Goal: Information Seeking & Learning: Learn about a topic

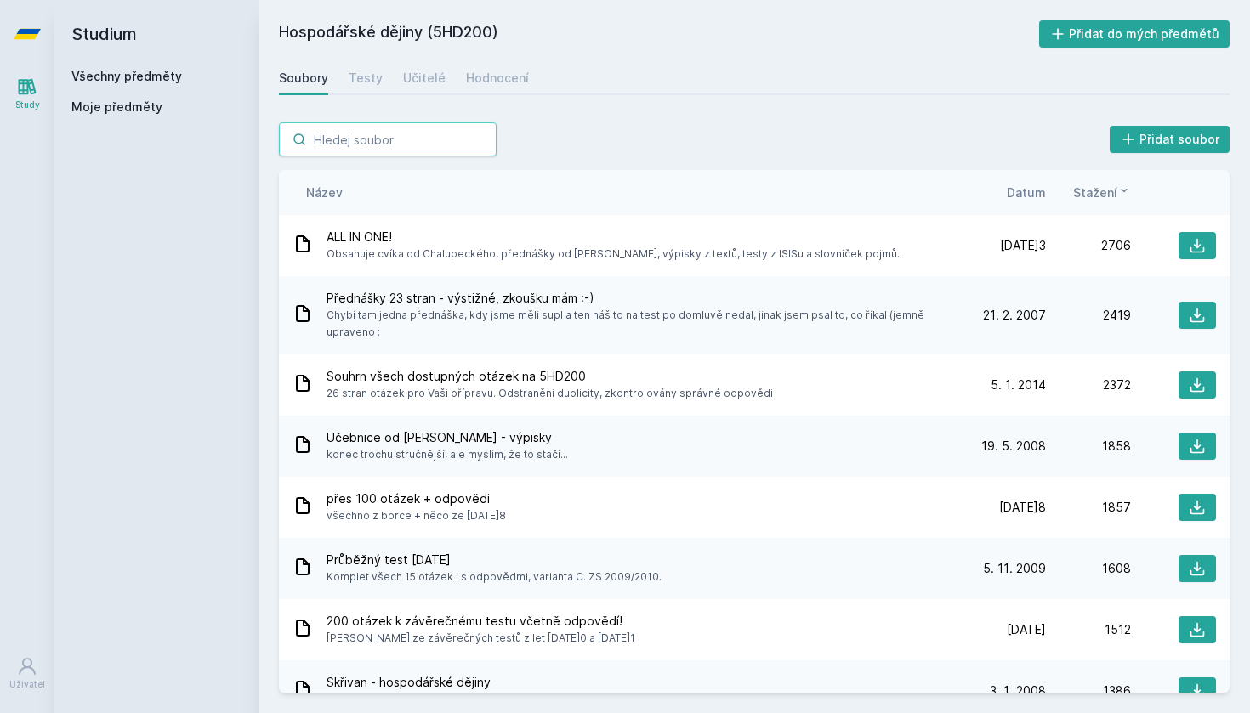
click at [335, 150] on input "search" at bounding box center [388, 139] width 218 height 34
click at [182, 74] on div "Všechny předměty" at bounding box center [156, 76] width 170 height 17
click at [176, 74] on link "Všechny předměty" at bounding box center [126, 76] width 111 height 14
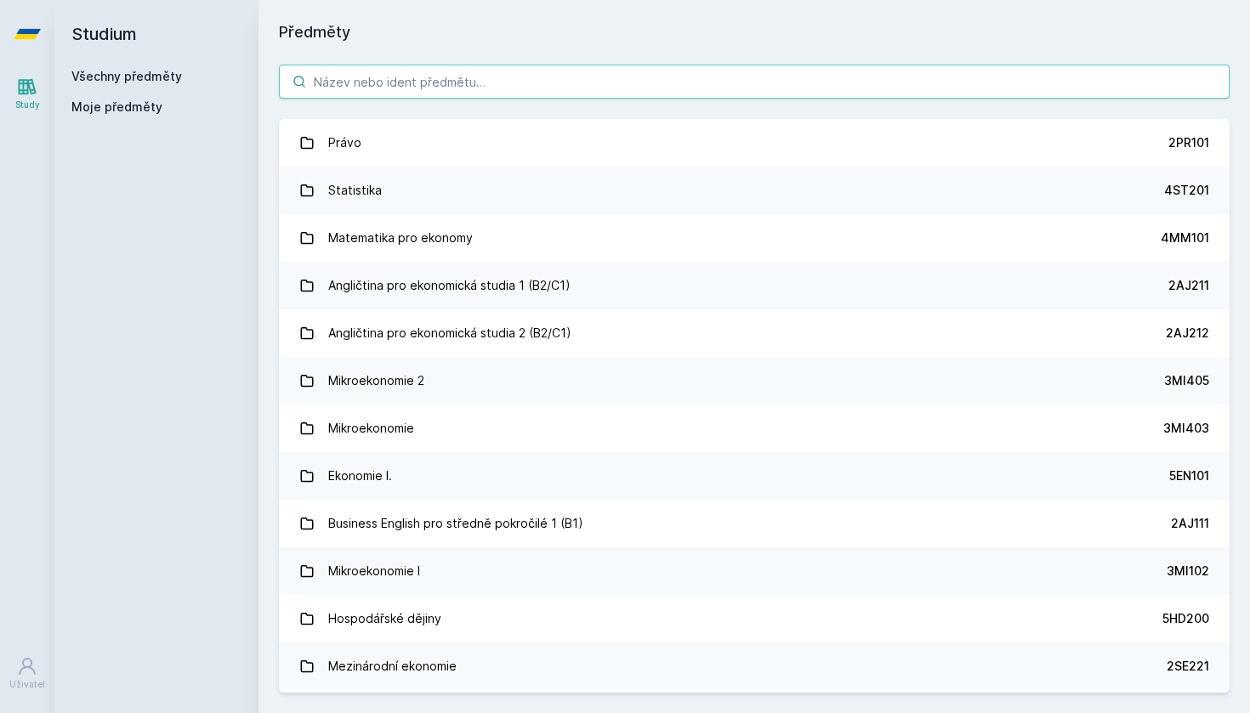
click at [380, 80] on input "search" at bounding box center [754, 82] width 951 height 34
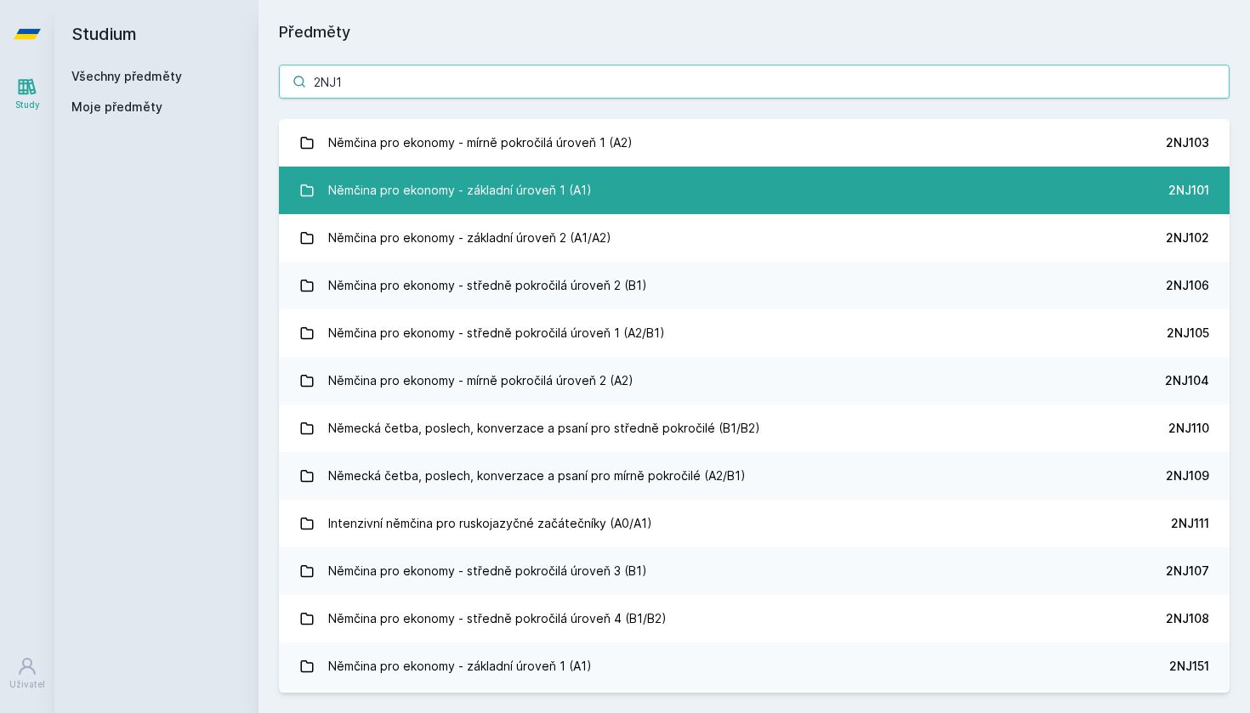
type input "2NJ1"
click at [526, 204] on div "Němčina pro ekonomy - základní úroveň 1 (A1)" at bounding box center [460, 190] width 264 height 34
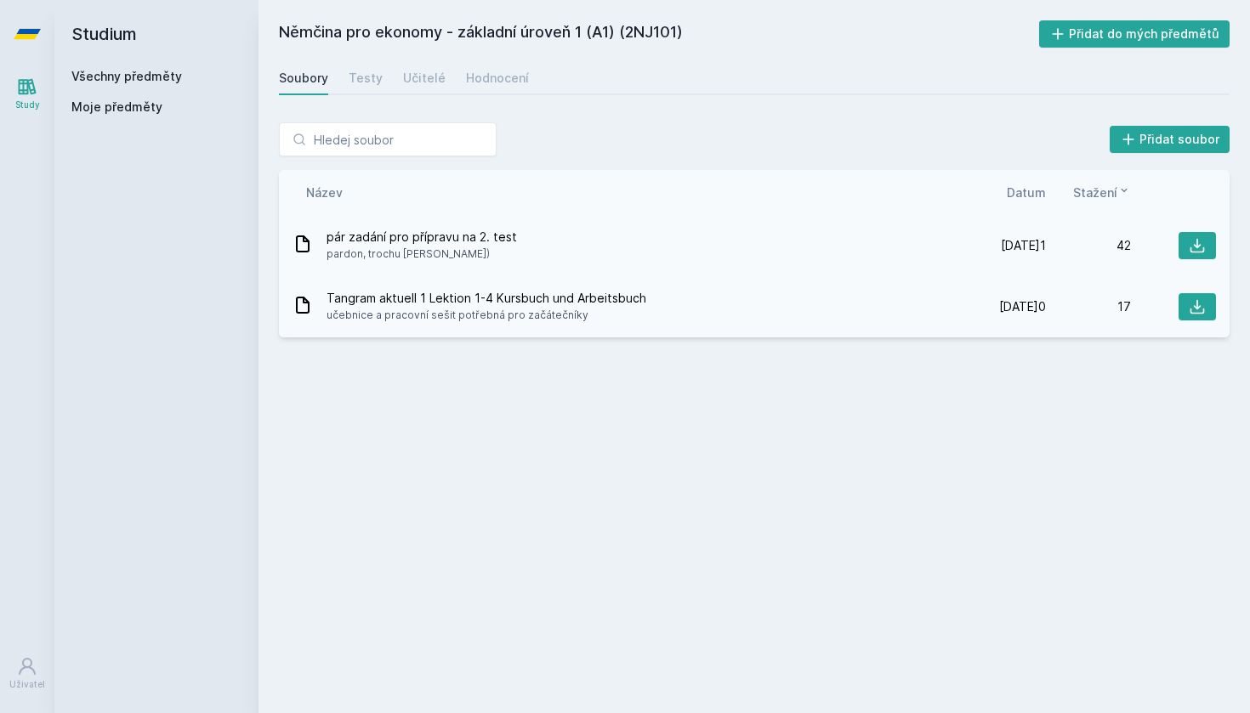
click at [439, 244] on span "pár zadání pro přípravu na 2. test" at bounding box center [421, 237] width 190 height 17
click at [1201, 245] on icon at bounding box center [1197, 245] width 17 height 17
click at [663, 402] on div "Němčina pro ekonomy - základní úroveň 1 (A1) (2NJ101) Přidat do mých předmětů […" at bounding box center [754, 356] width 951 height 673
click at [525, 82] on div "Soubory Testy Učitelé Hodnocení" at bounding box center [754, 78] width 951 height 34
click at [509, 81] on div "Hodnocení" at bounding box center [497, 78] width 63 height 17
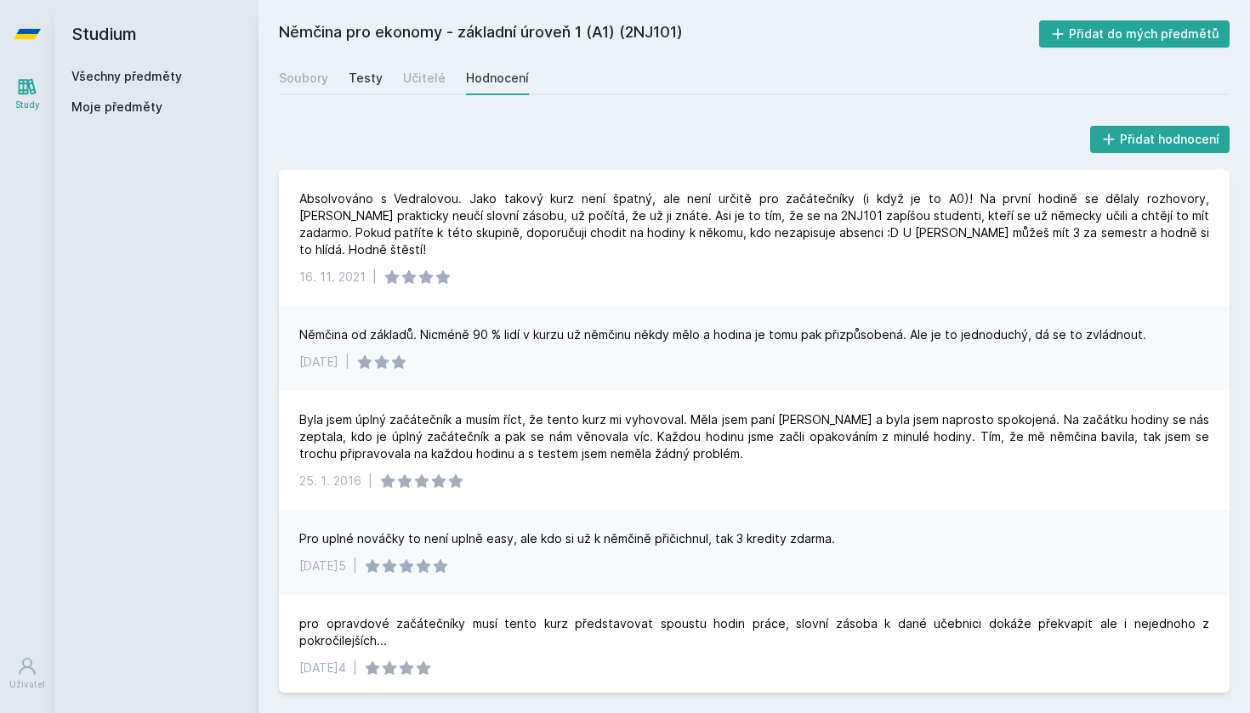
click at [369, 75] on div "Testy" at bounding box center [366, 78] width 34 height 17
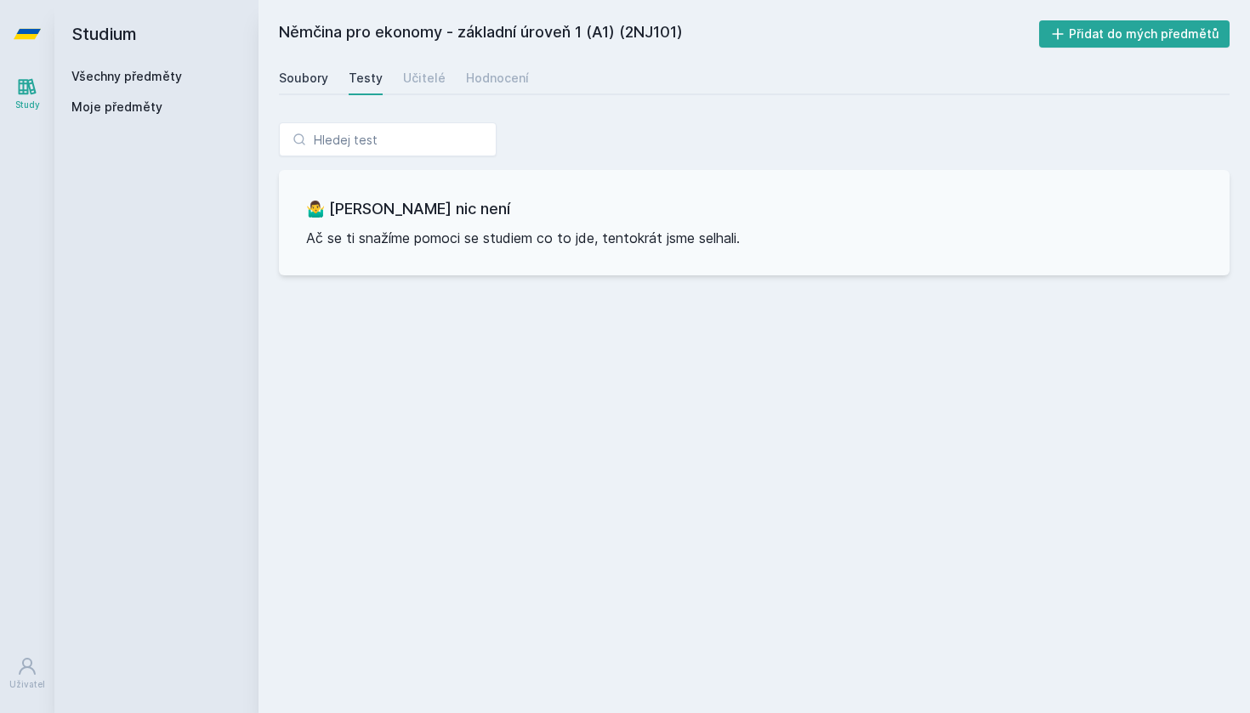
click at [315, 68] on link "Soubory" at bounding box center [303, 78] width 49 height 34
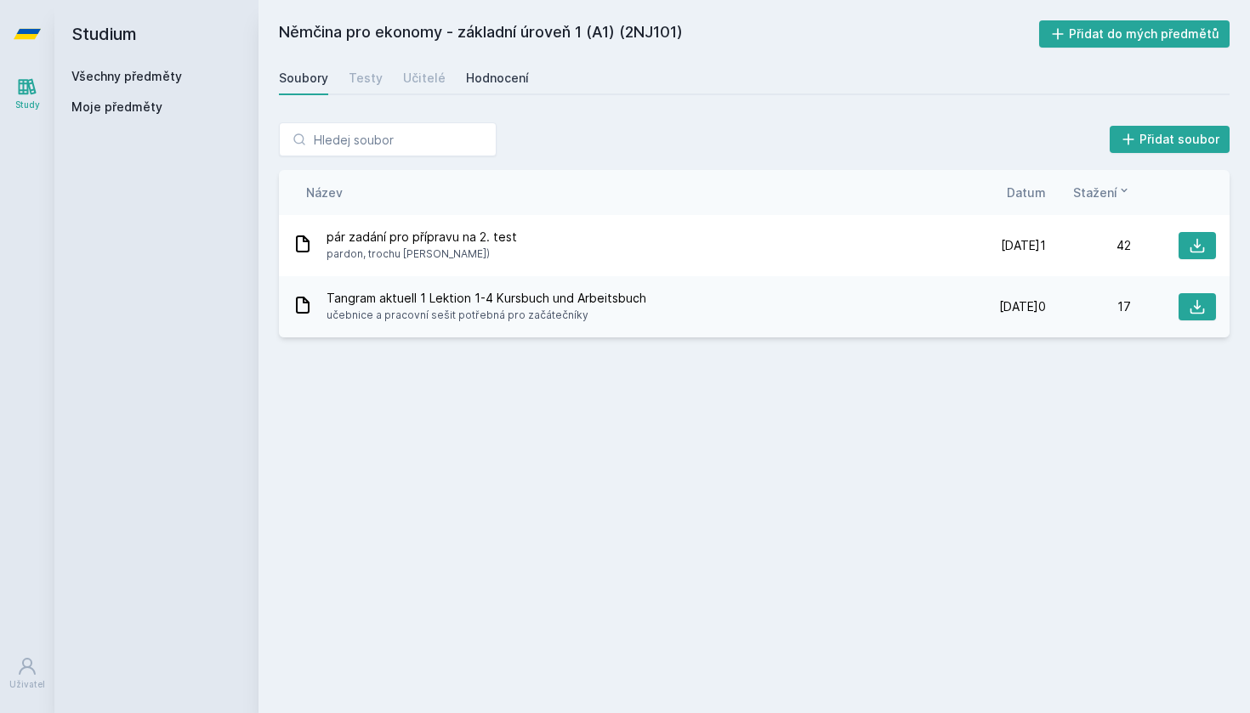
click at [473, 74] on div "Hodnocení" at bounding box center [497, 78] width 63 height 17
click at [129, 79] on link "Všechny předměty" at bounding box center [126, 76] width 111 height 14
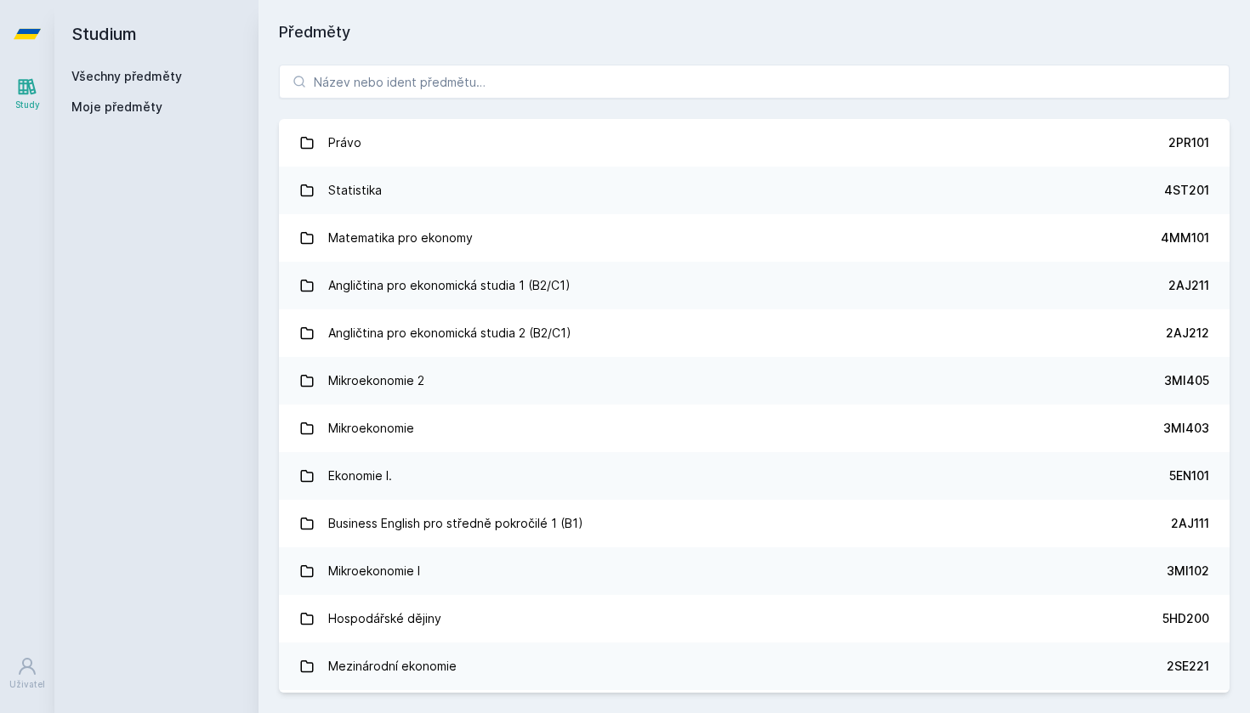
click at [559, 62] on div "Právo 2PR101 Statistika 4ST201 Matematika pro ekonomy 4MM101 Angličtina pro eko…" at bounding box center [753, 378] width 991 height 669
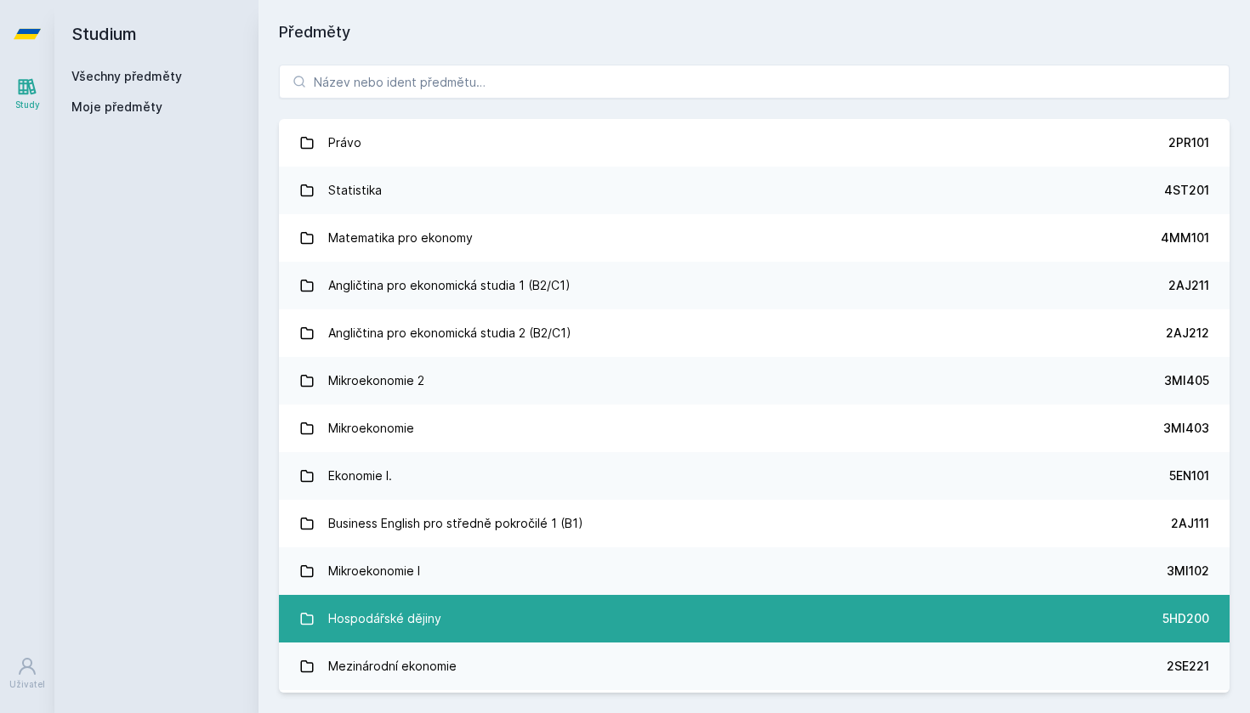
click at [414, 619] on div "Hospodářské dějiny" at bounding box center [384, 619] width 113 height 34
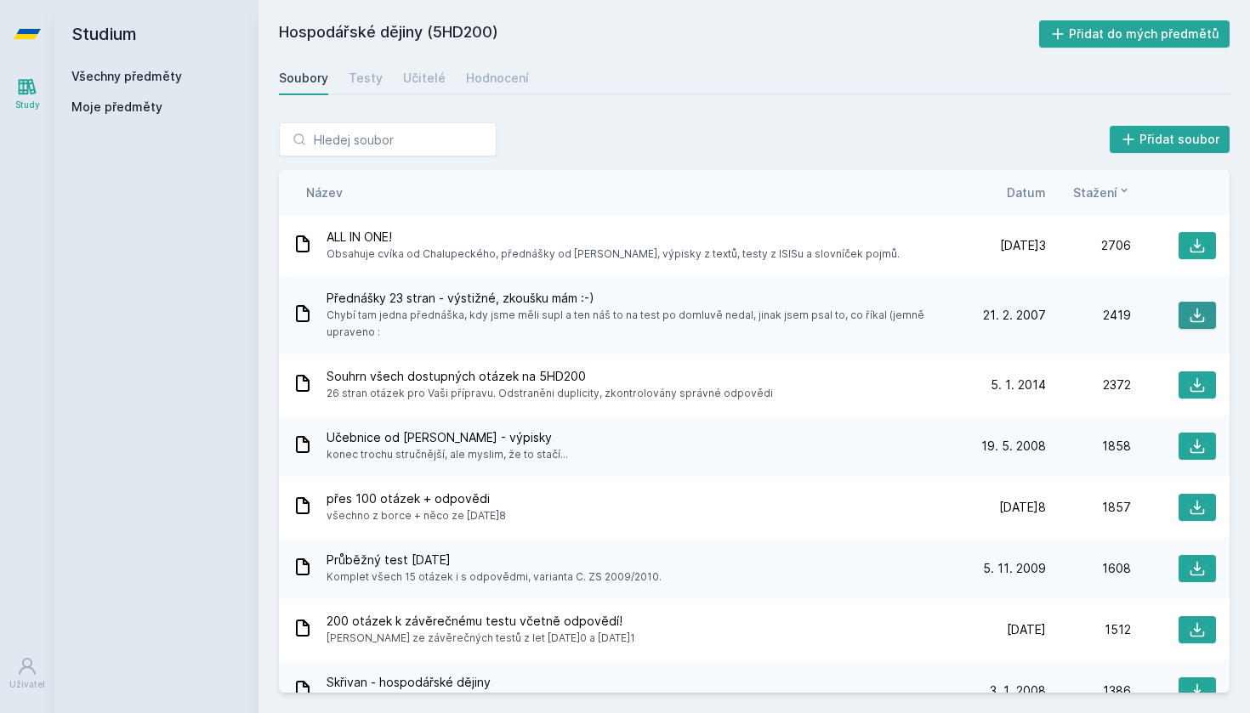
click at [1200, 321] on button at bounding box center [1196, 315] width 37 height 27
click at [1189, 386] on icon at bounding box center [1197, 385] width 17 height 17
click at [314, 77] on div "Soubory" at bounding box center [303, 78] width 49 height 17
click at [177, 75] on link "Všechny předměty" at bounding box center [126, 76] width 111 height 14
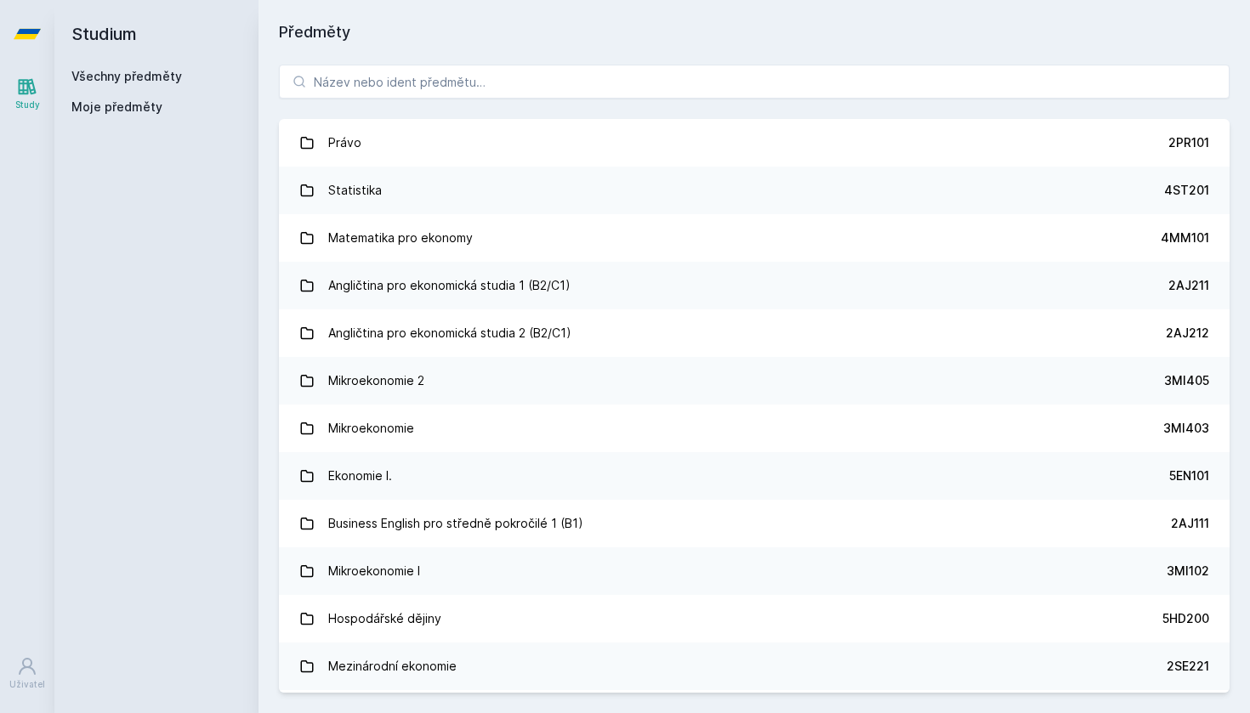
click at [145, 76] on link "Všechny předměty" at bounding box center [126, 76] width 111 height 14
click at [354, 86] on input "search" at bounding box center [754, 82] width 951 height 34
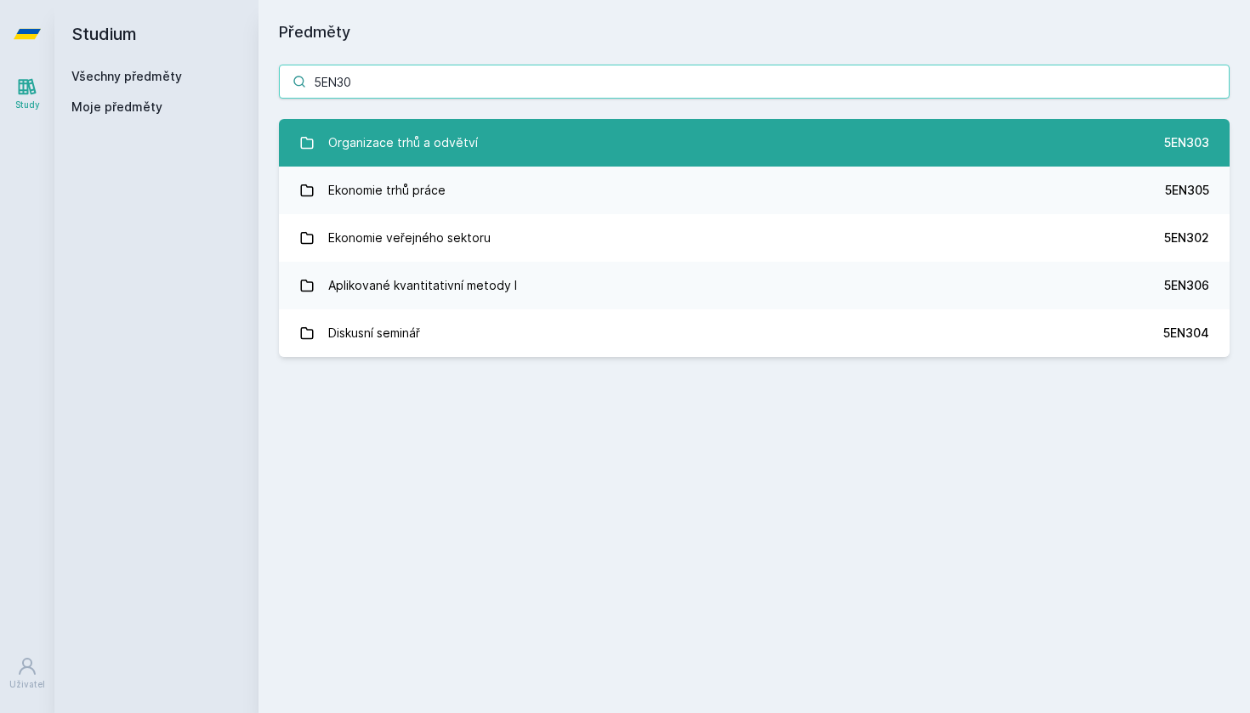
type input "5EN30"
click at [473, 148] on link "Organizace trhů a odvětví 5EN303" at bounding box center [754, 143] width 951 height 48
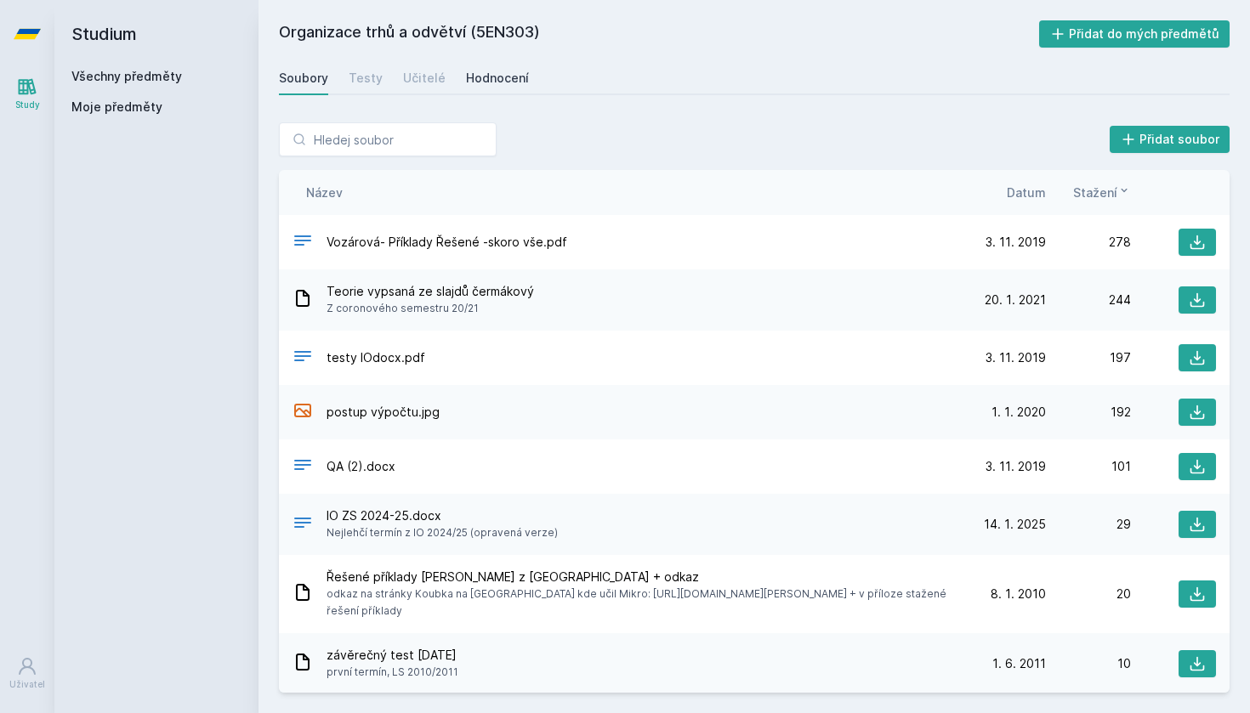
click at [491, 89] on link "Hodnocení" at bounding box center [497, 78] width 63 height 34
click at [370, 85] on div "Testy" at bounding box center [366, 78] width 34 height 17
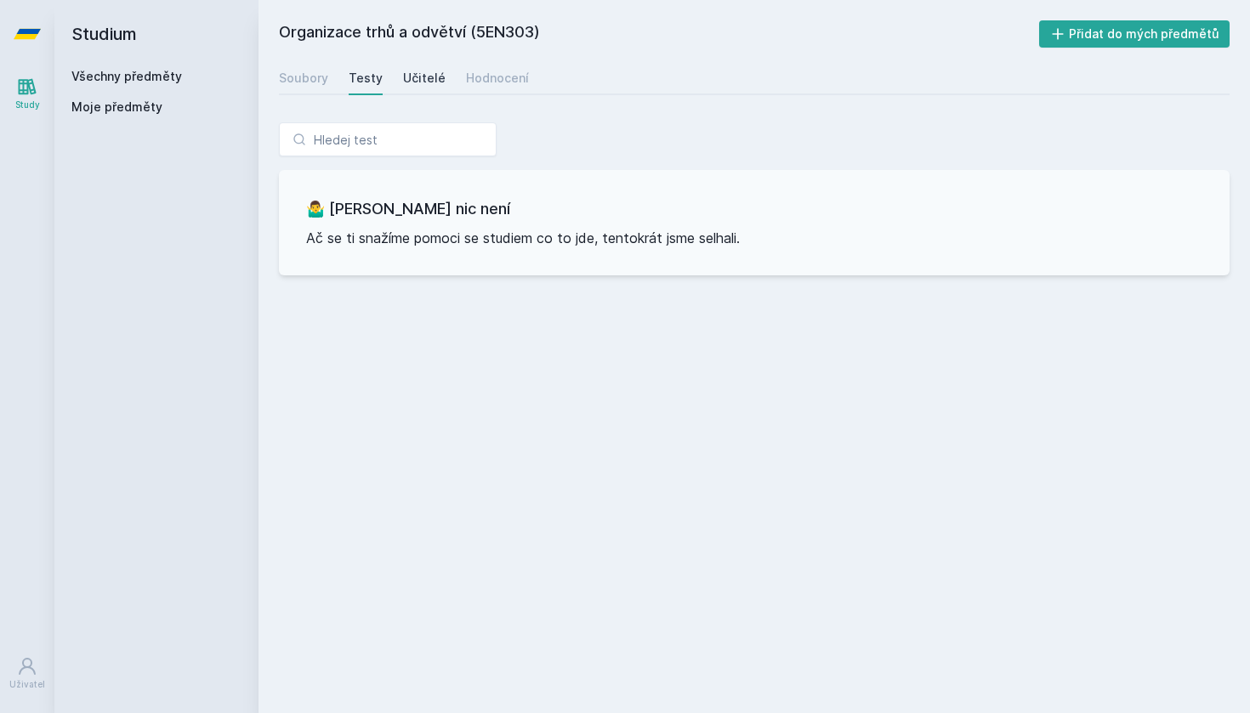
click at [430, 85] on div "Učitelé" at bounding box center [424, 78] width 43 height 17
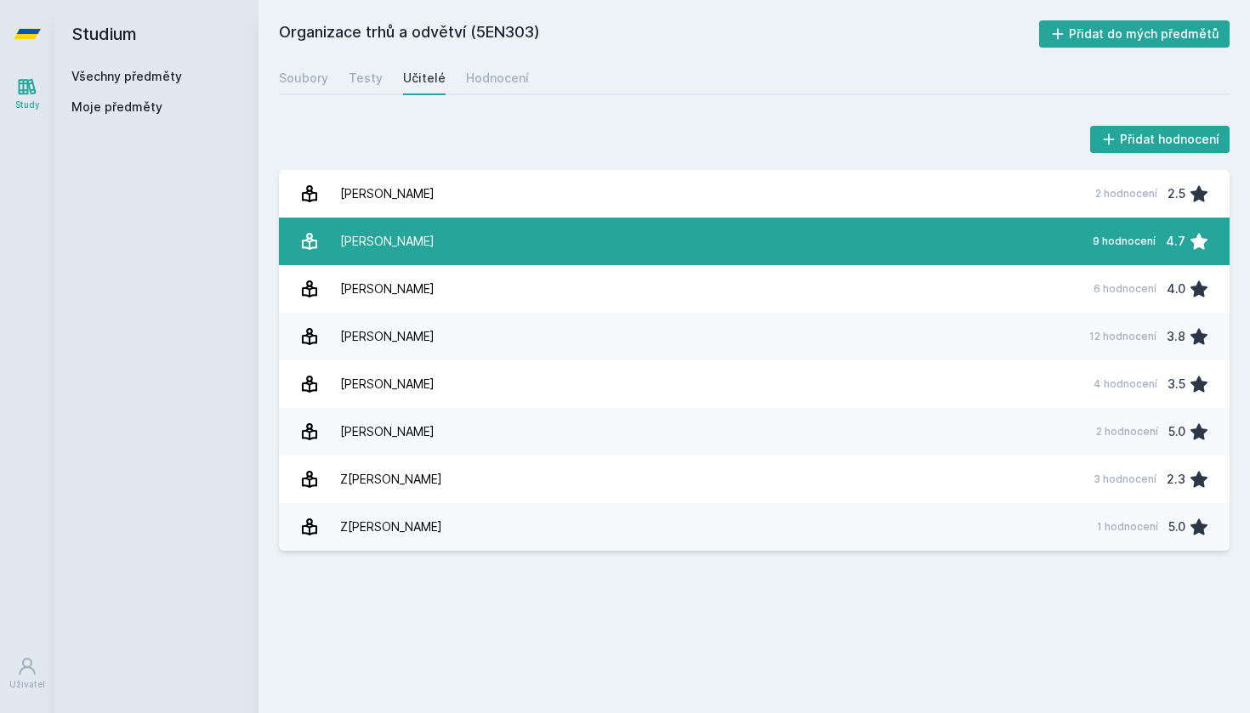
click at [414, 239] on div "[PERSON_NAME]" at bounding box center [387, 241] width 94 height 34
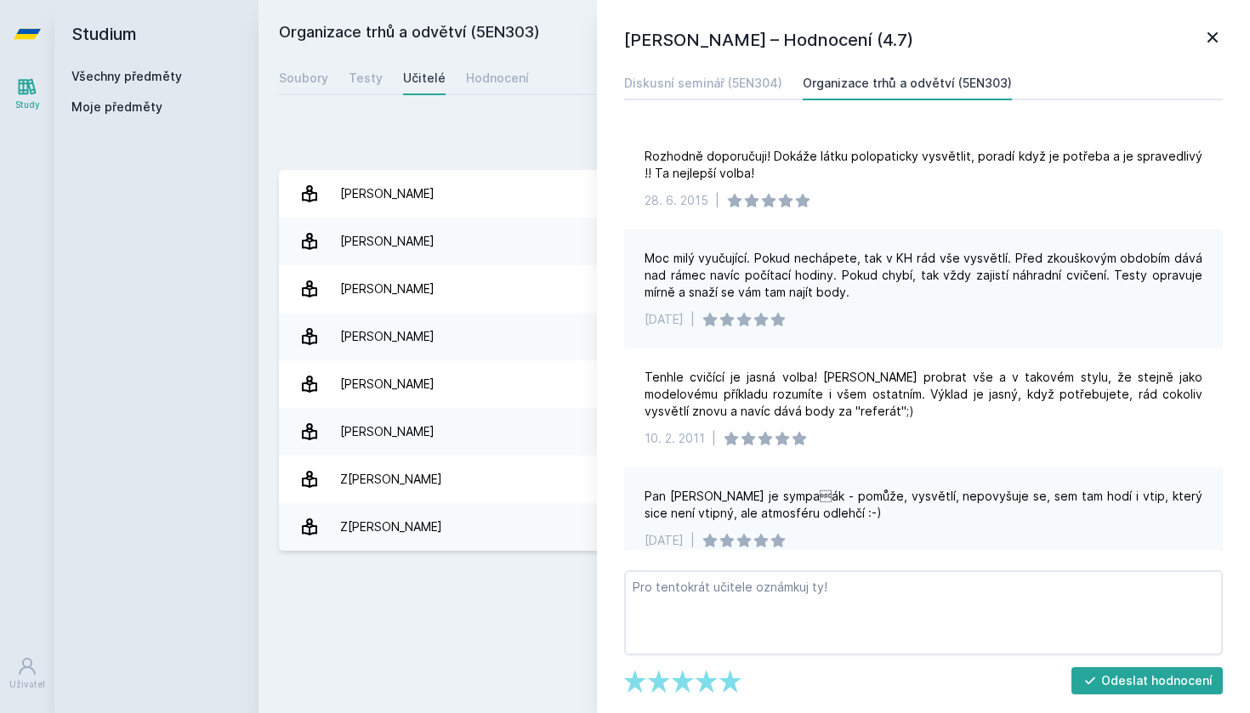
click at [1212, 40] on icon at bounding box center [1212, 37] width 20 height 20
click at [1206, 43] on icon at bounding box center [1212, 37] width 20 height 20
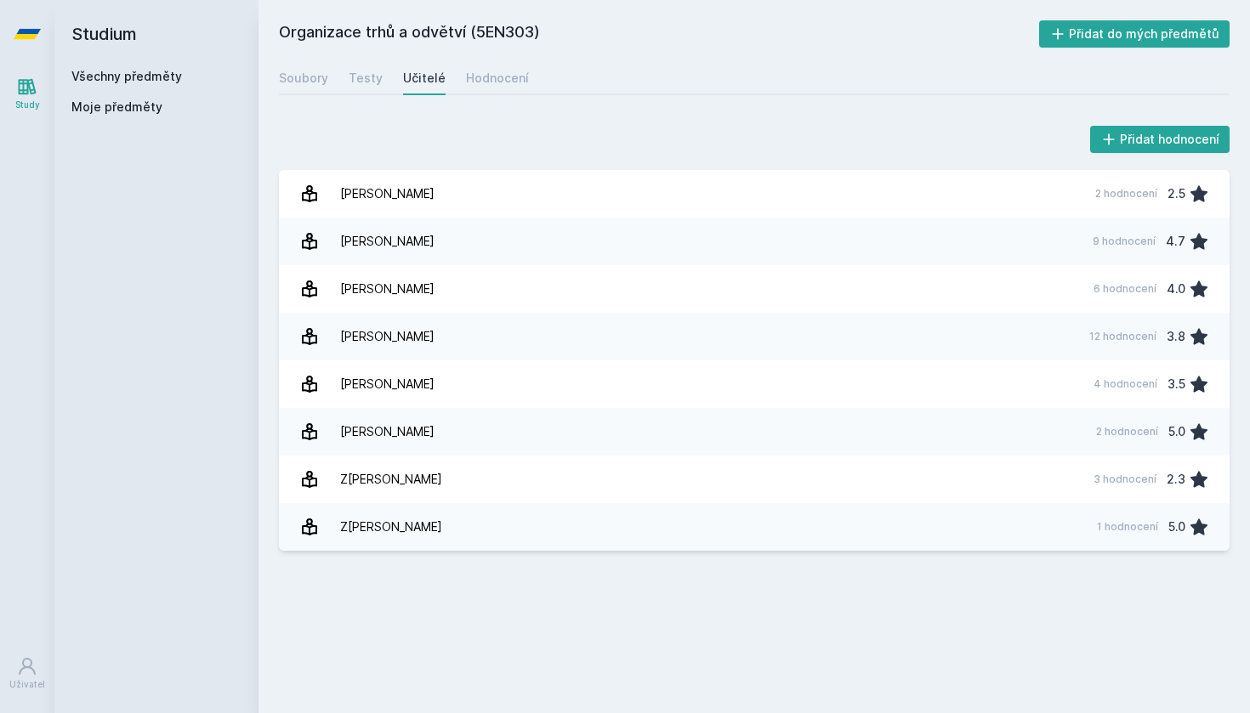
click at [158, 77] on link "Všechny předměty" at bounding box center [126, 76] width 111 height 14
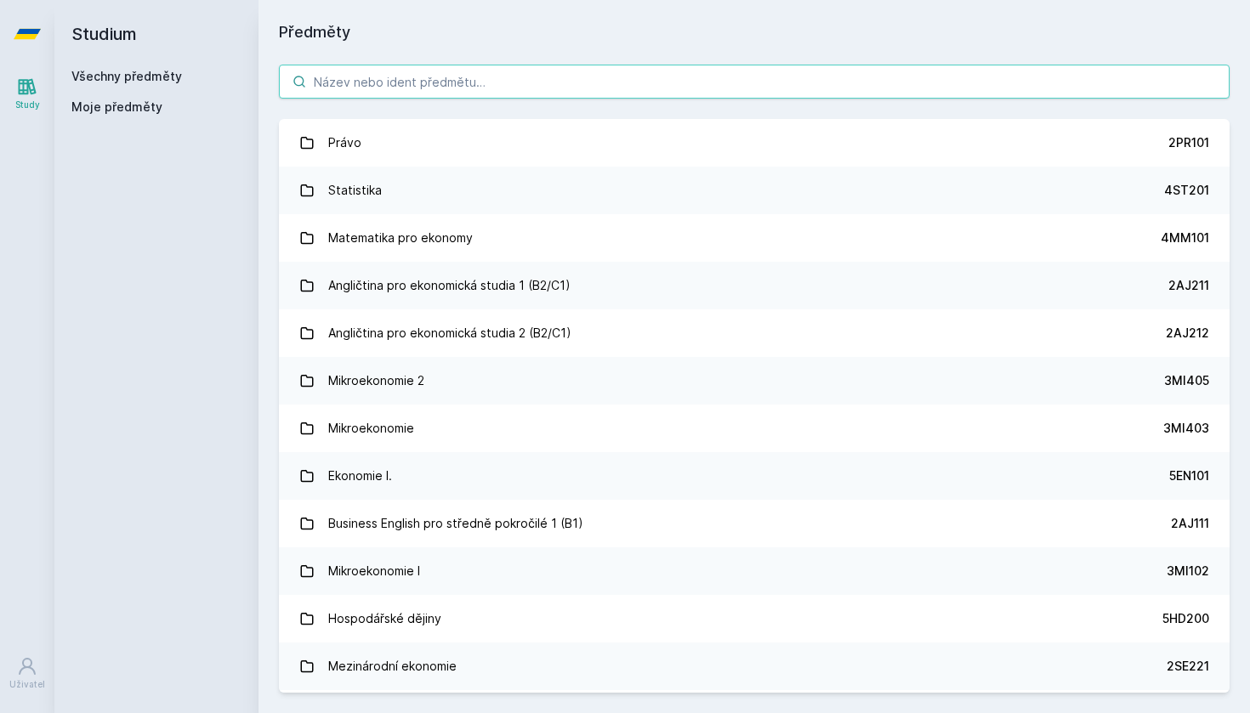
click at [440, 88] on input "search" at bounding box center [754, 82] width 951 height 34
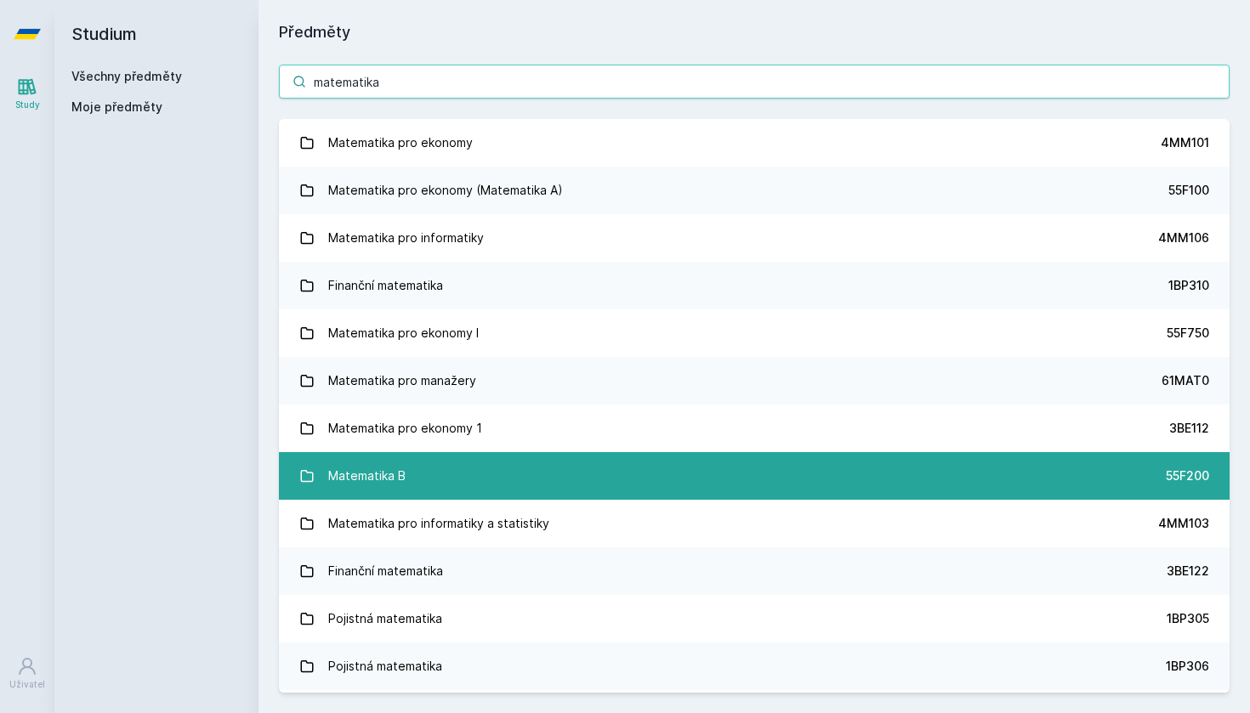
type input "matematika"
click at [515, 483] on link "Matematika B 55F200" at bounding box center [754, 476] width 951 height 48
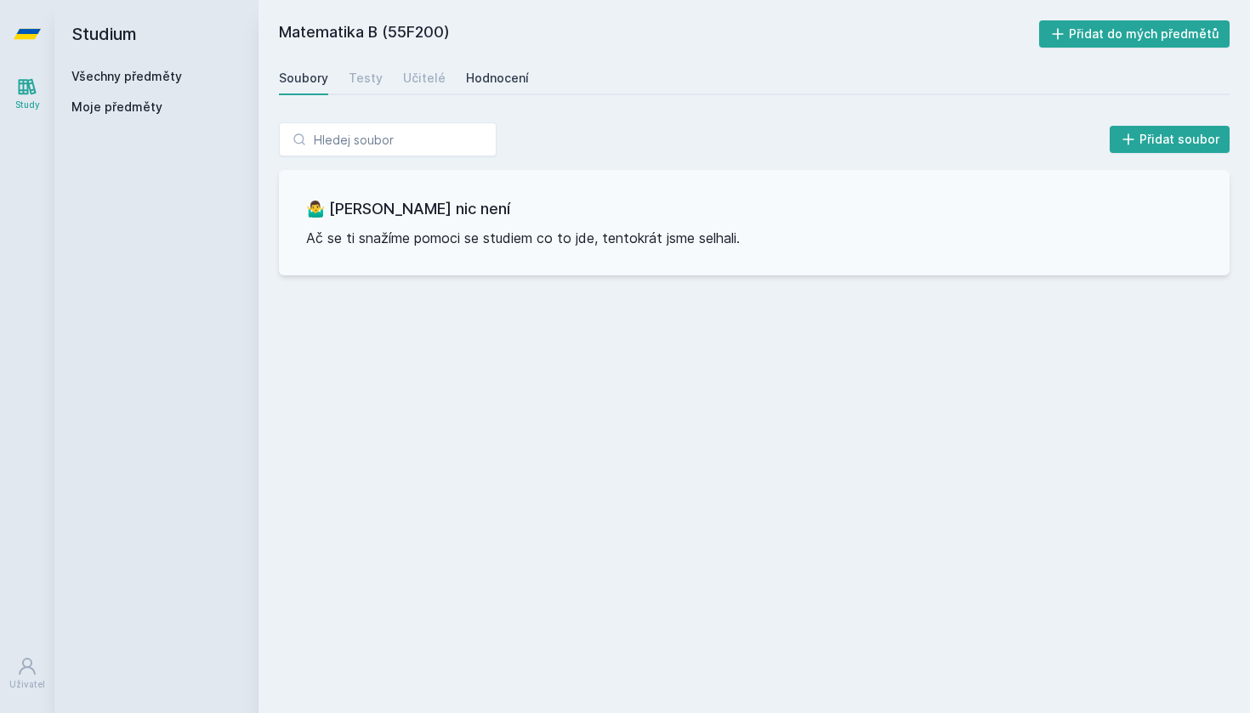
click at [502, 71] on div "Hodnocení" at bounding box center [497, 78] width 63 height 17
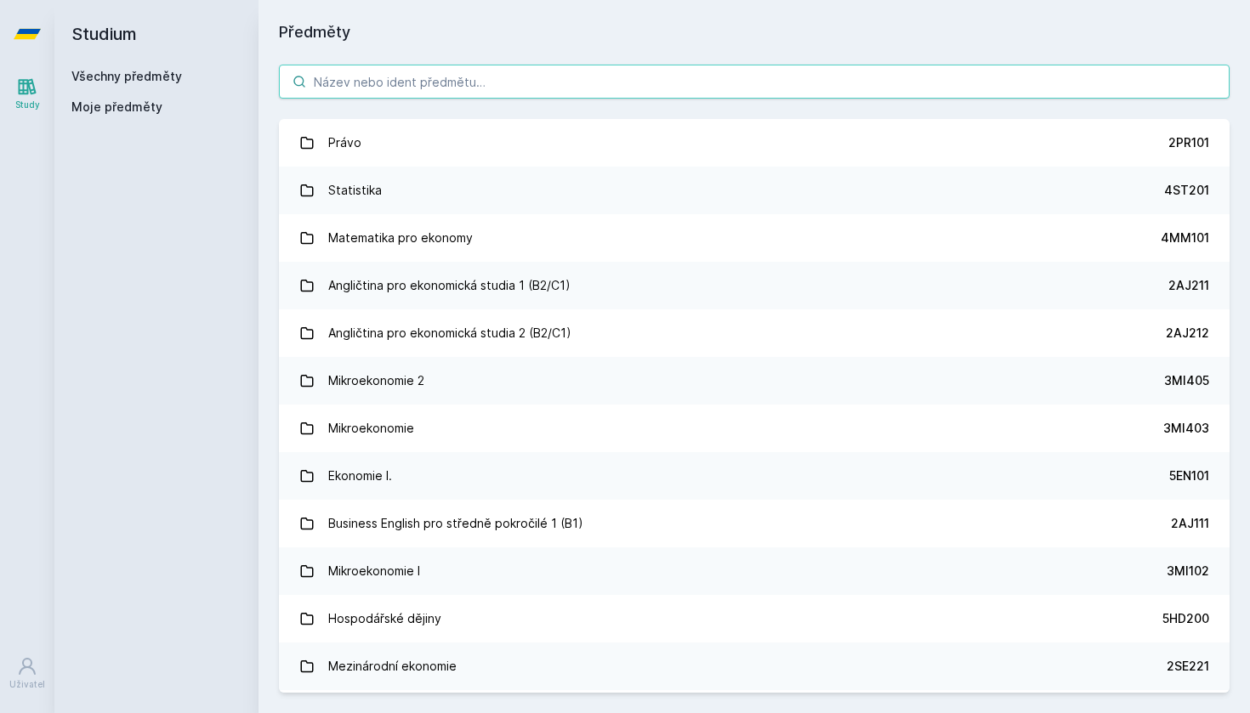
click at [409, 82] on input "search" at bounding box center [754, 82] width 951 height 34
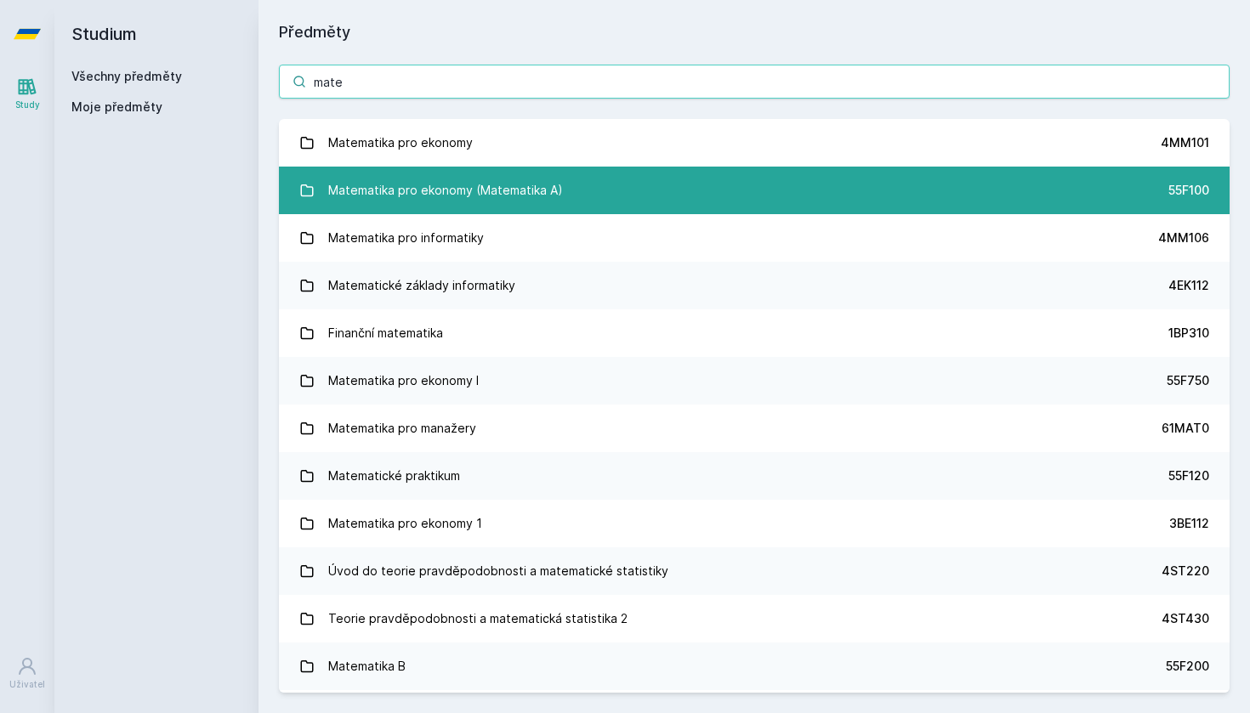
type input "mate"
click at [458, 198] on div "Matematika pro ekonomy (Matematika A)" at bounding box center [445, 190] width 235 height 34
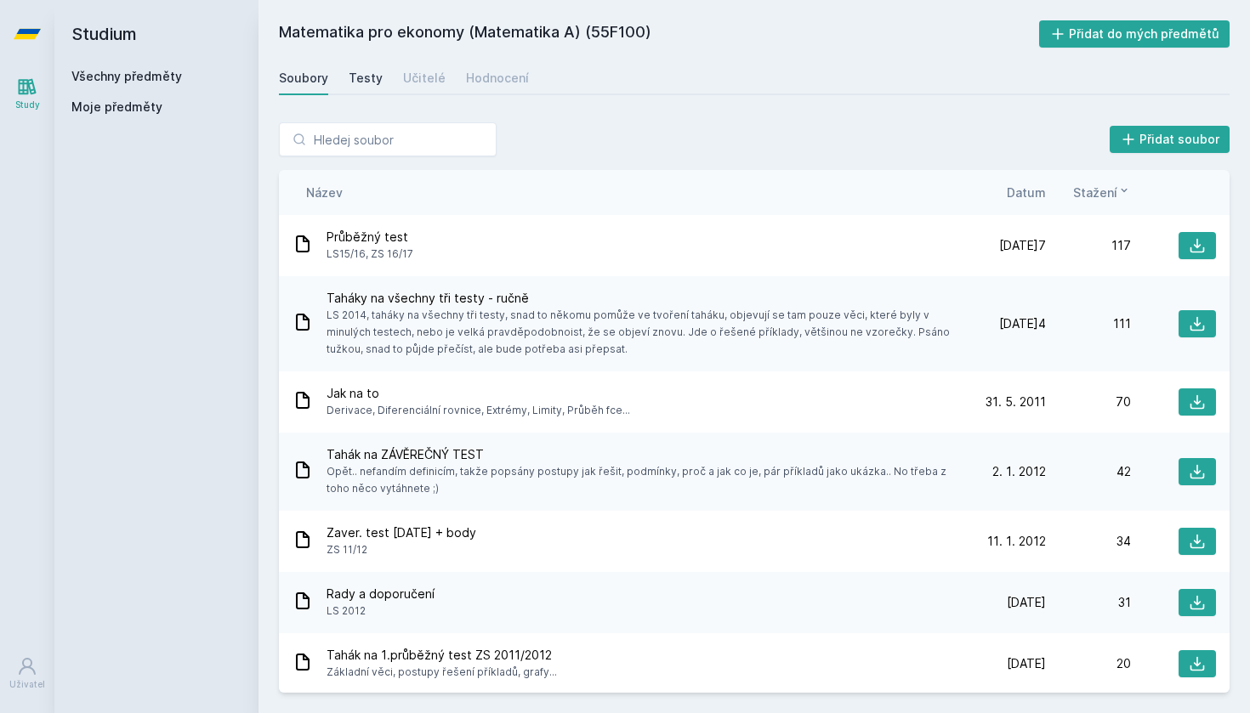
click at [370, 82] on div "Testy" at bounding box center [366, 78] width 34 height 17
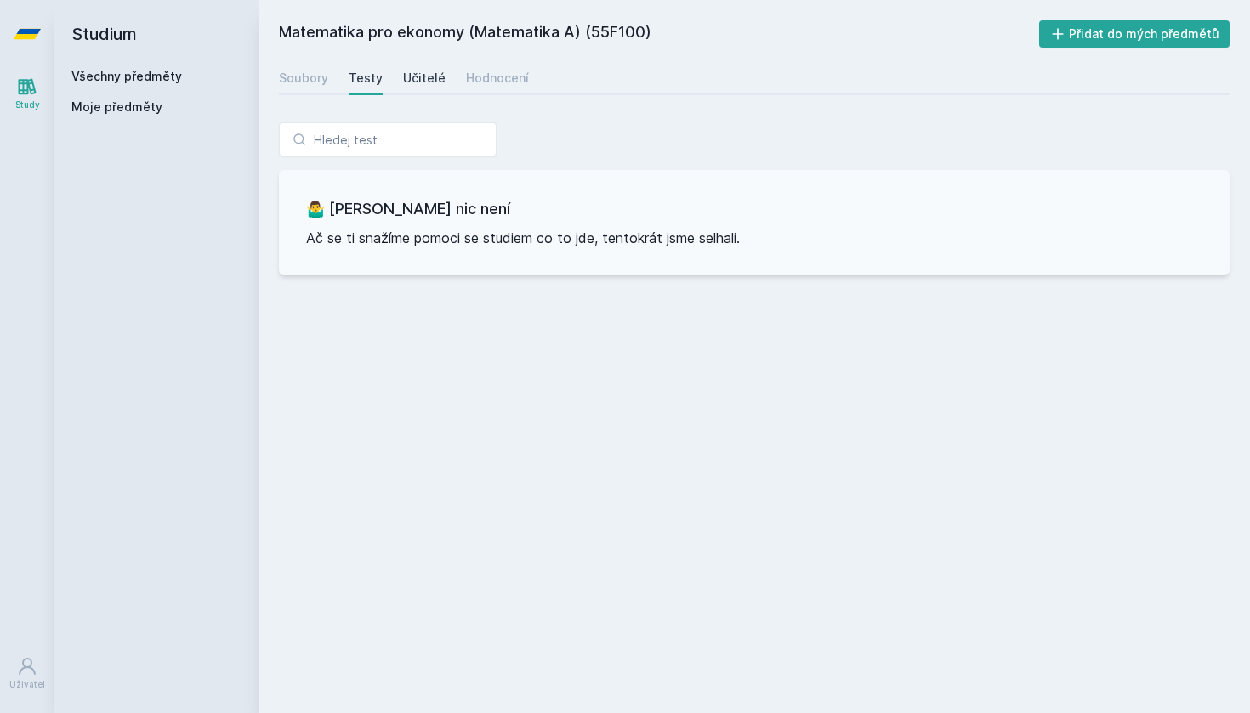
click at [433, 83] on div "Učitelé" at bounding box center [424, 78] width 43 height 17
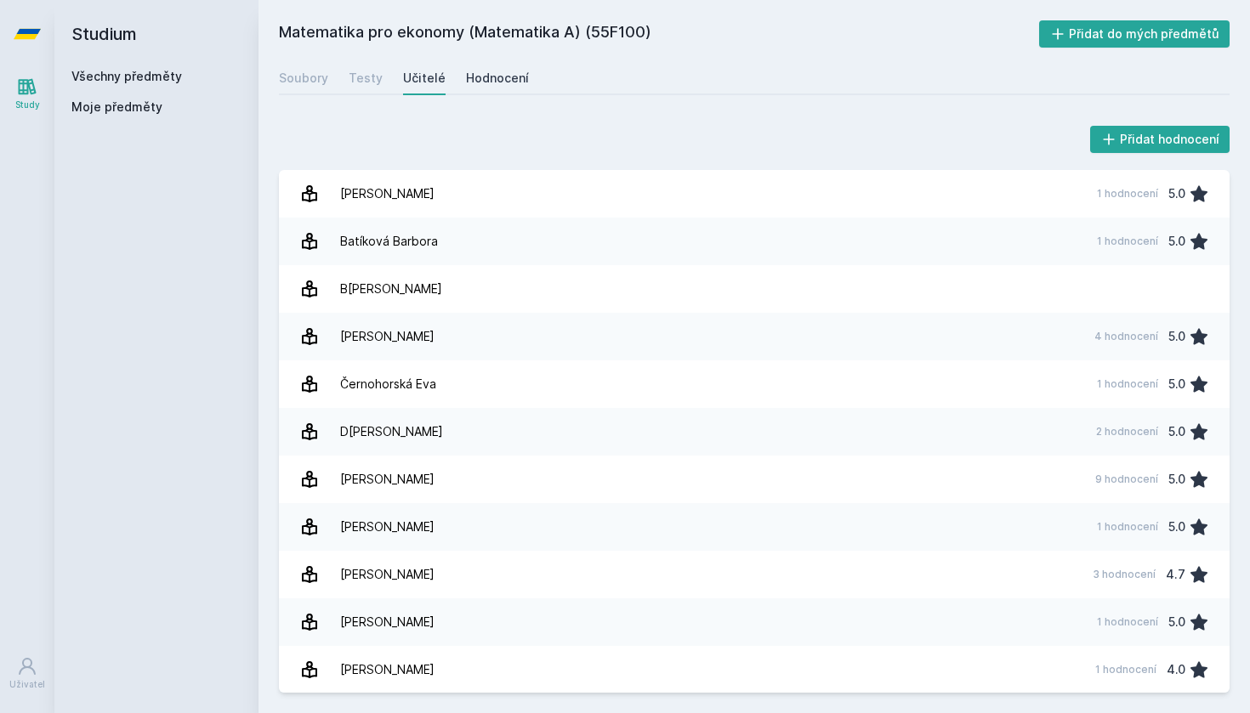
click at [483, 82] on div "Hodnocení" at bounding box center [497, 78] width 63 height 17
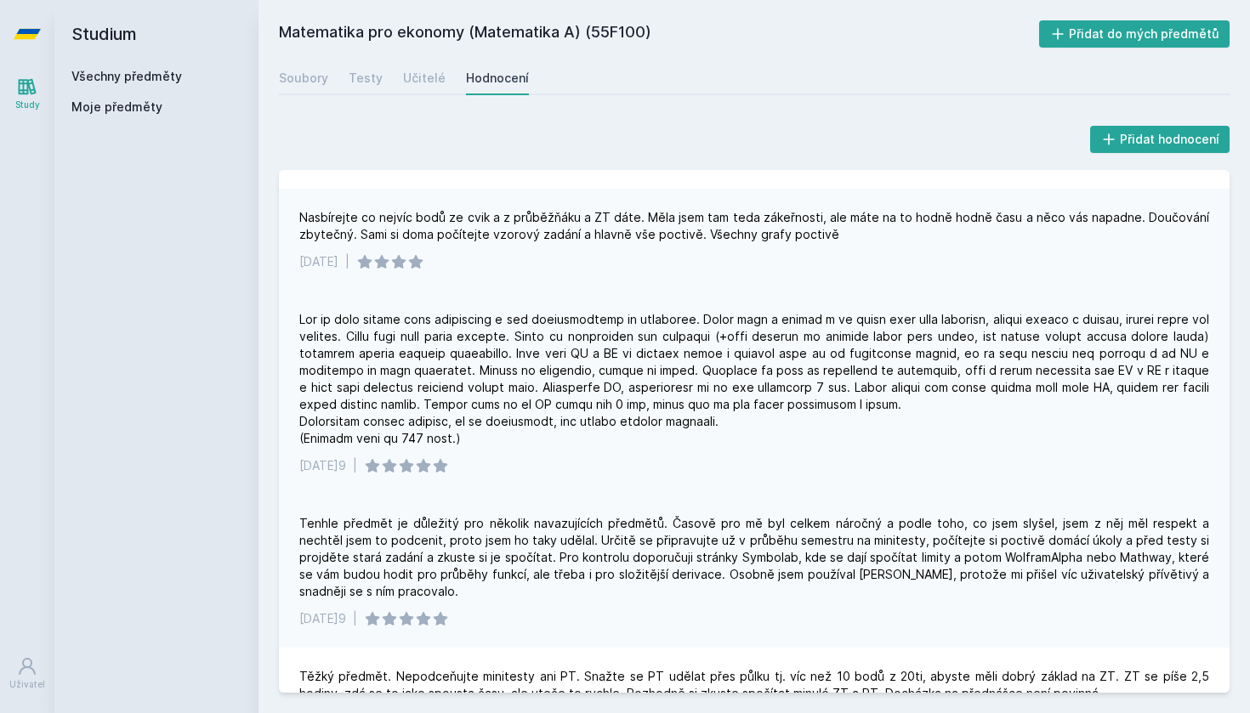
scroll to position [527, 0]
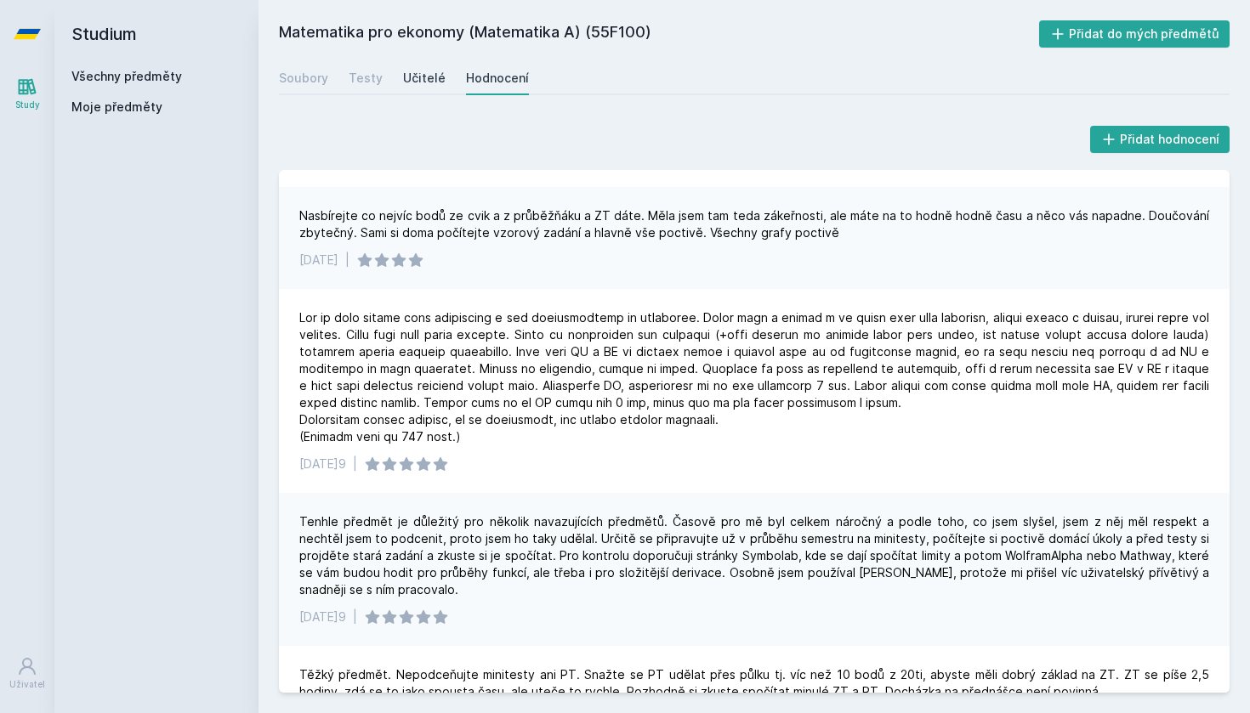
click at [405, 79] on div "Učitelé" at bounding box center [424, 78] width 43 height 17
